Goal: Task Accomplishment & Management: Complete application form

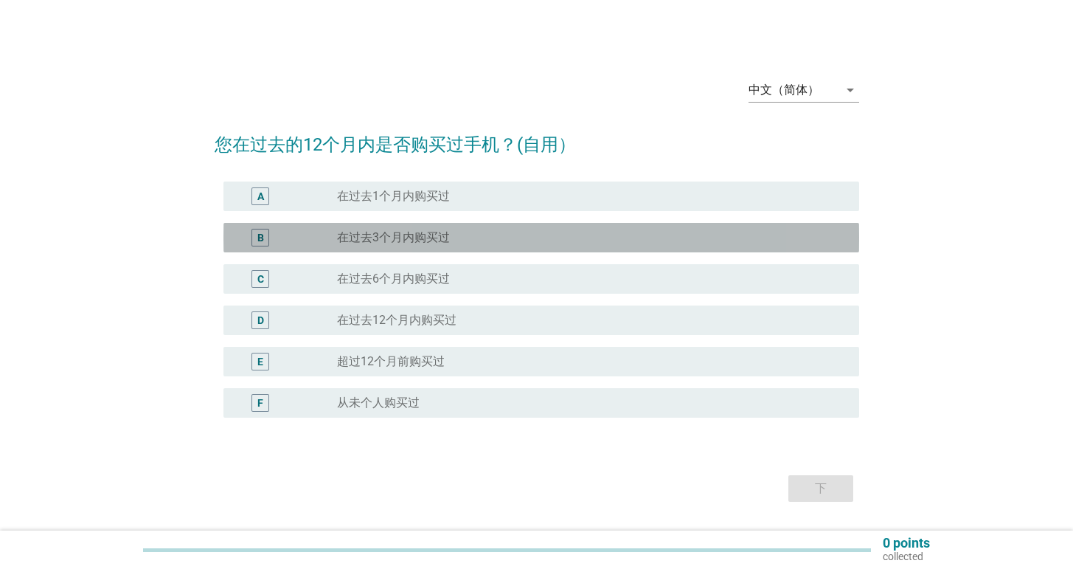
click at [513, 234] on div "radio_button_unchecked 在过去3个月内购买过" at bounding box center [586, 237] width 499 height 15
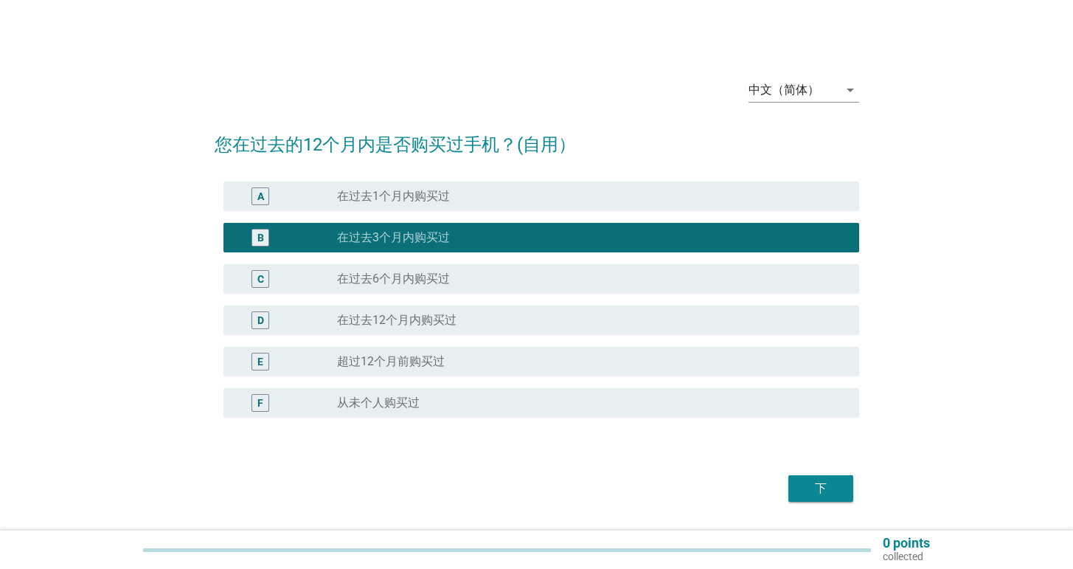
click at [833, 492] on div "下" at bounding box center [820, 489] width 41 height 18
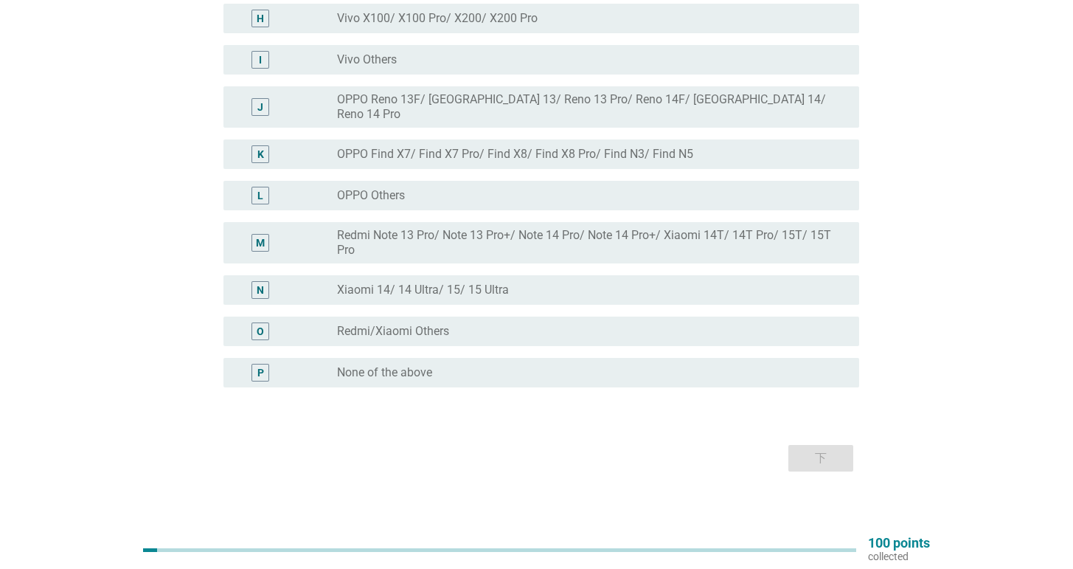
scroll to position [21, 0]
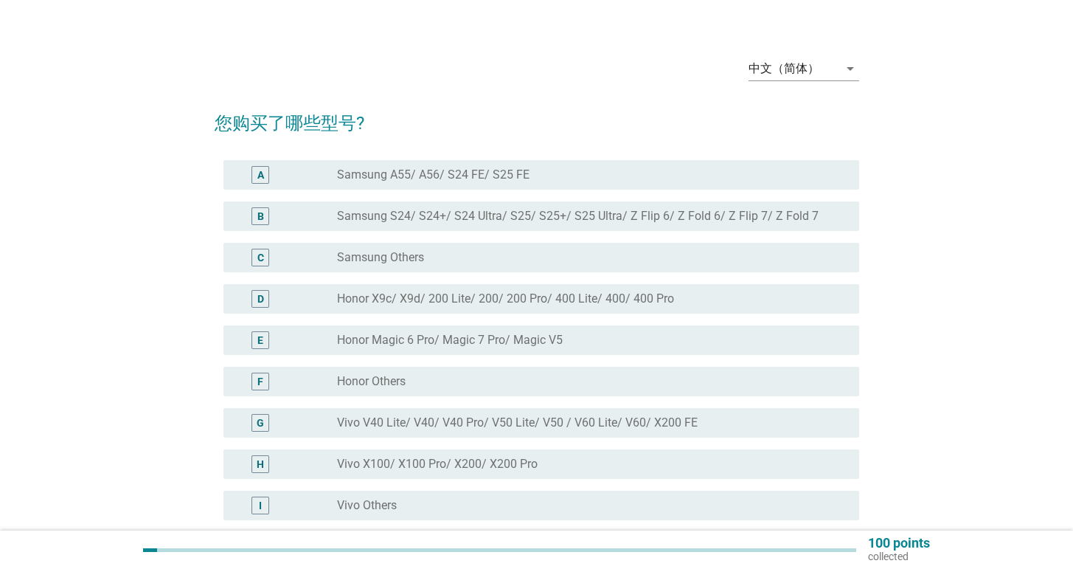
click at [550, 212] on label "Samsung S24/ S24+/ S24 Ultra/ S25/ S25+/ S25 Ultra/ Z Flip 6/ Z Fold 6/ Z Flip …" at bounding box center [578, 216] width 482 height 15
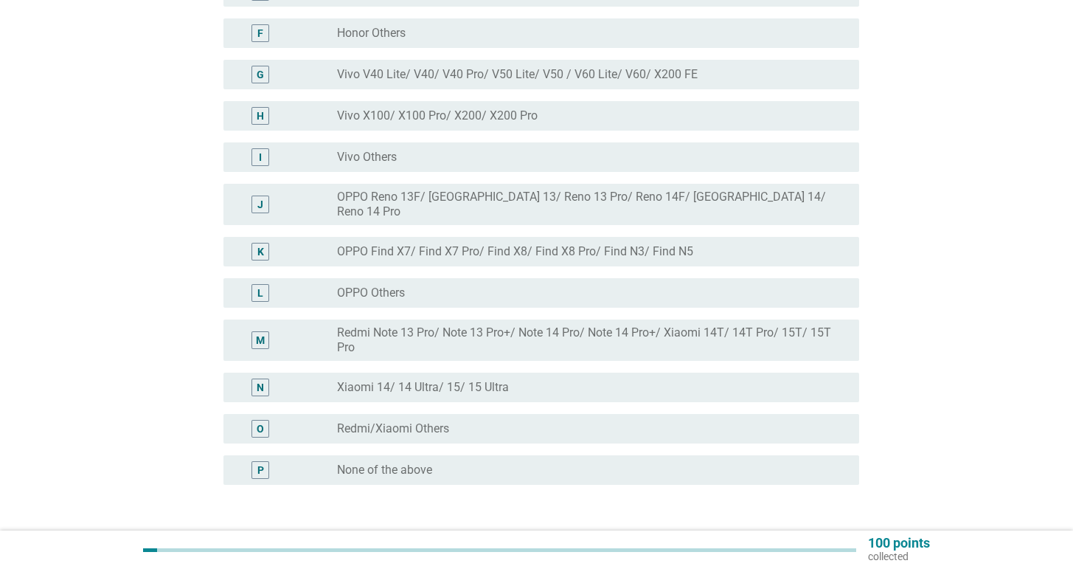
scroll to position [389, 0]
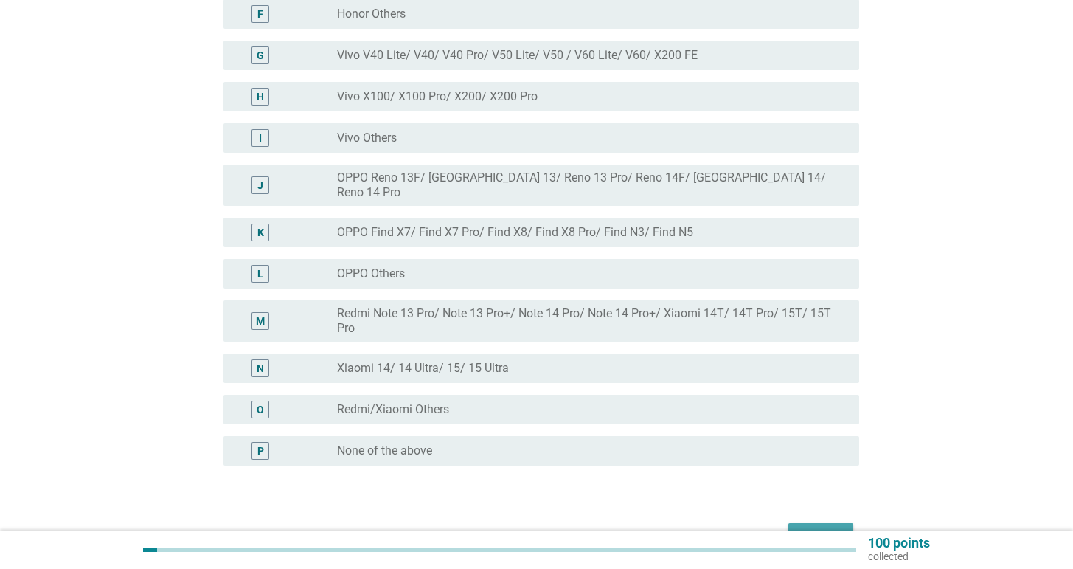
click at [838, 527] on div "下" at bounding box center [820, 536] width 41 height 18
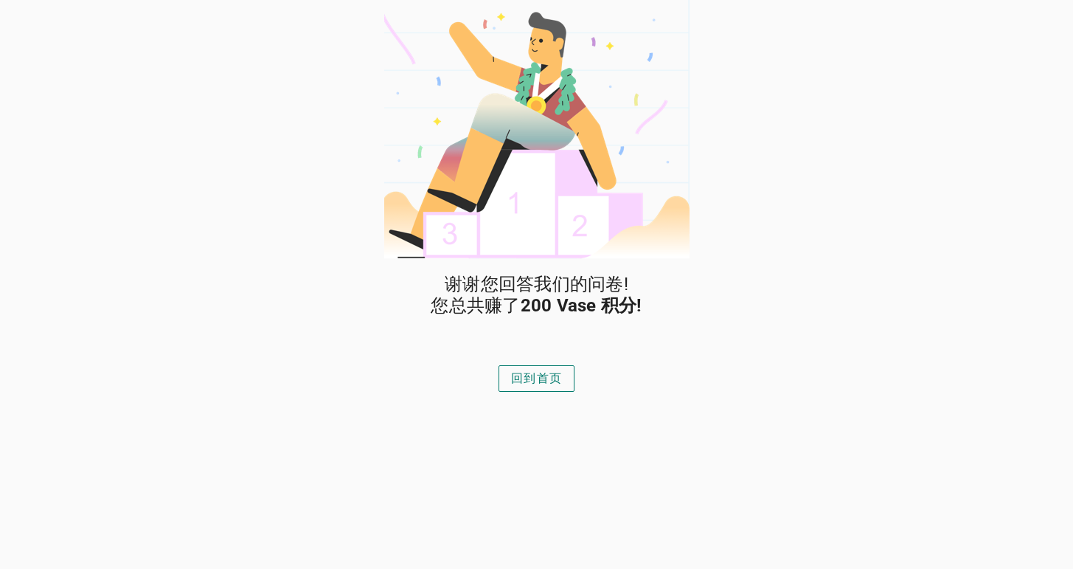
click at [538, 385] on div "回到首页" at bounding box center [536, 379] width 51 height 18
